Goal: Transaction & Acquisition: Purchase product/service

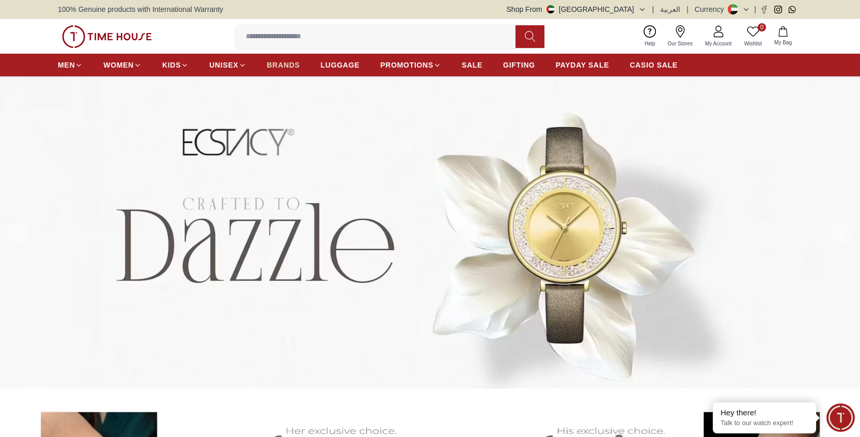
click at [293, 62] on span "BRANDS" at bounding box center [283, 65] width 33 height 10
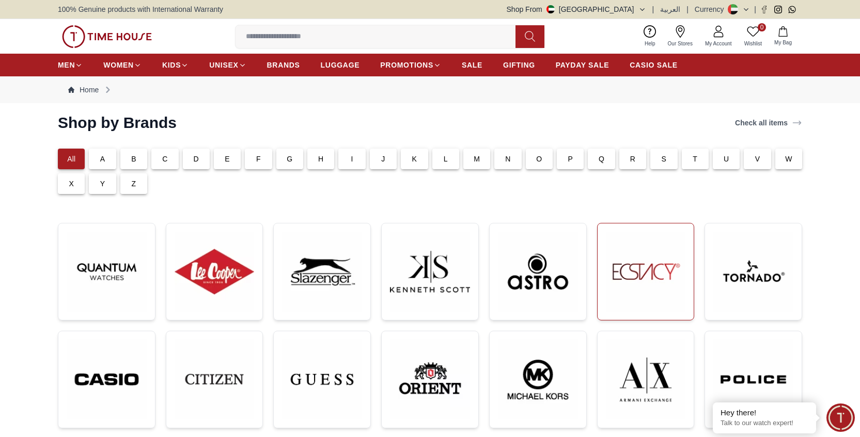
click at [639, 272] on img at bounding box center [646, 272] width 80 height 80
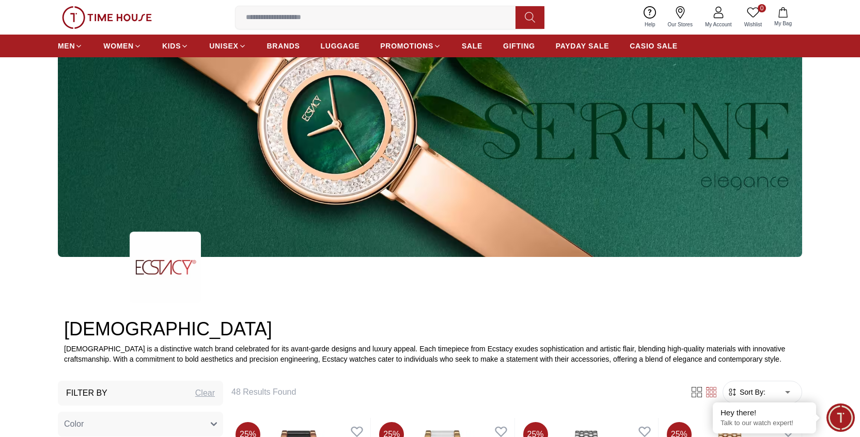
scroll to position [94, 0]
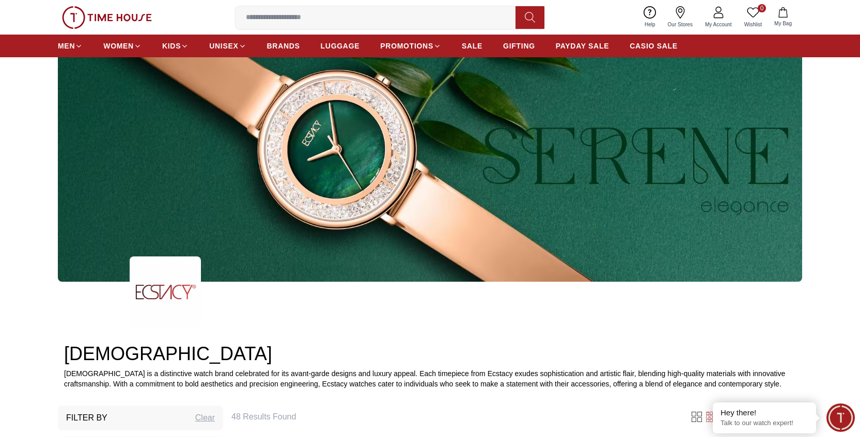
click at [25, 208] on div at bounding box center [430, 152] width 860 height 260
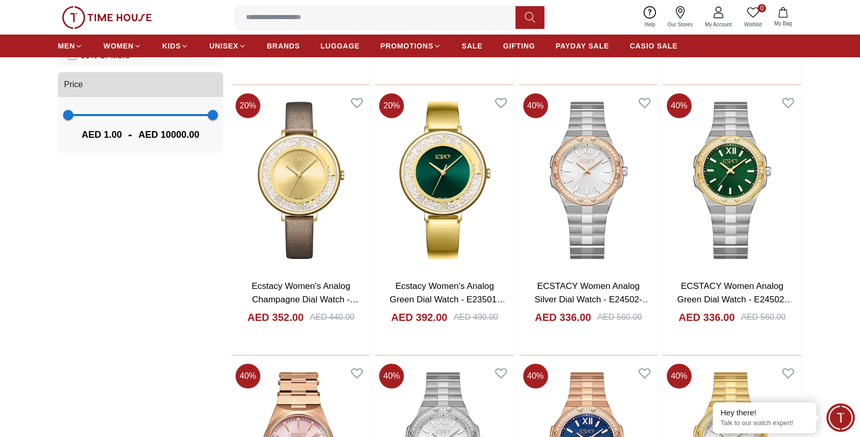
scroll to position [1469, 0]
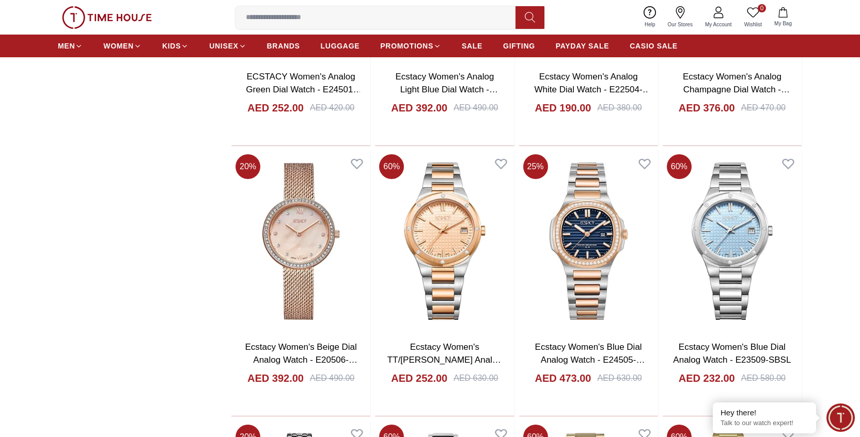
scroll to position [1992, 0]
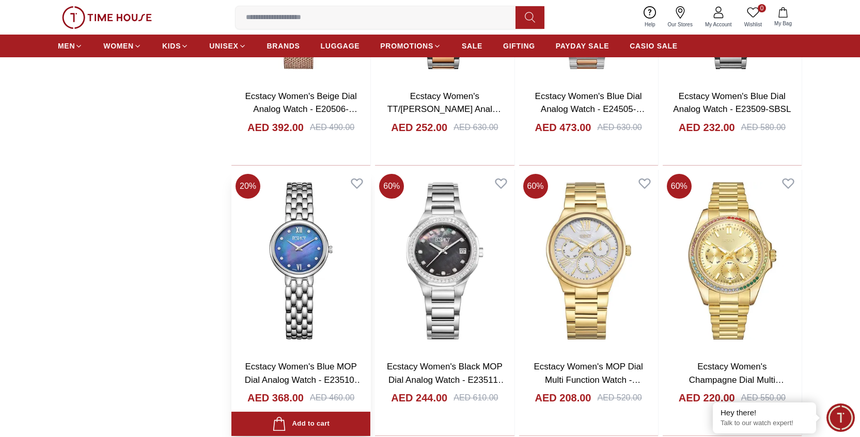
click at [306, 258] on img at bounding box center [300, 261] width 139 height 182
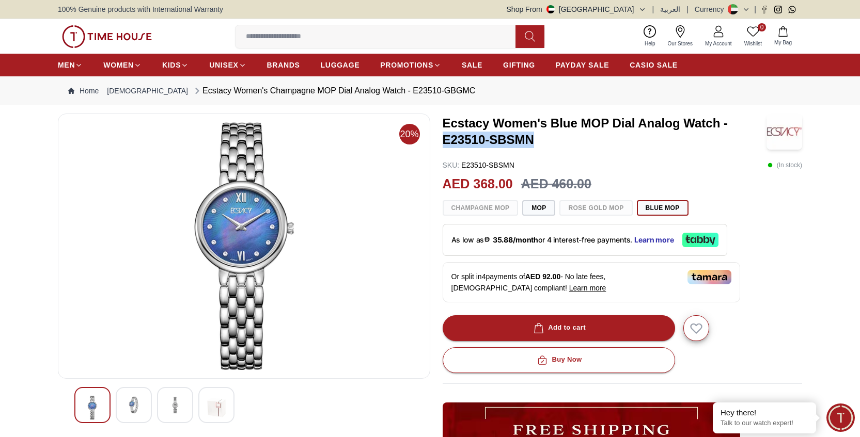
drag, startPoint x: 444, startPoint y: 140, endPoint x: 538, endPoint y: 139, distance: 94.0
click at [538, 139] on h3 "Ecstacy Women's Blue MOP Dial Analog Watch - E23510-SBSMN" at bounding box center [605, 131] width 324 height 33
